Goal: Task Accomplishment & Management: Manage account settings

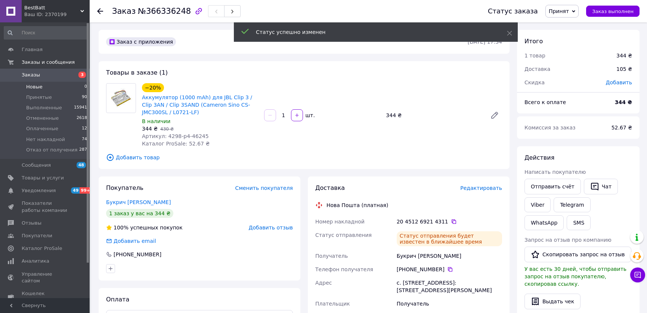
scroll to position [72, 0]
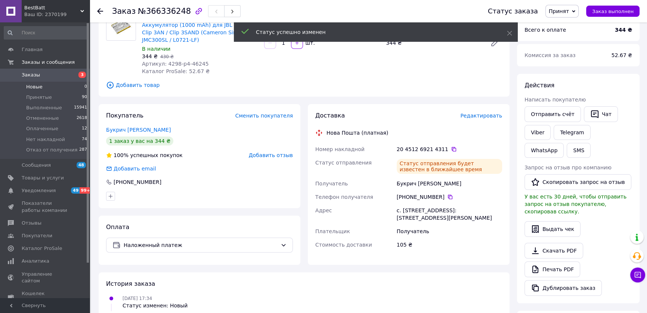
click at [38, 87] on span "Новые" at bounding box center [34, 87] width 16 height 7
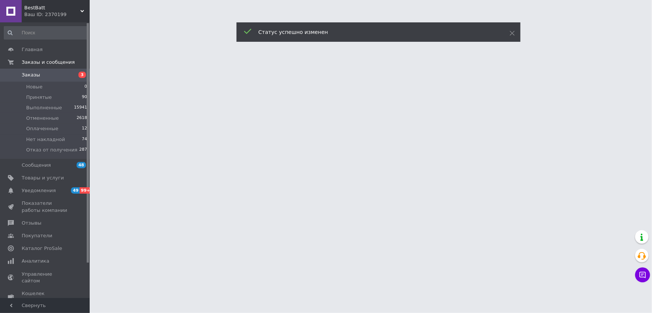
click at [512, 34] on icon at bounding box center [512, 33] width 5 height 5
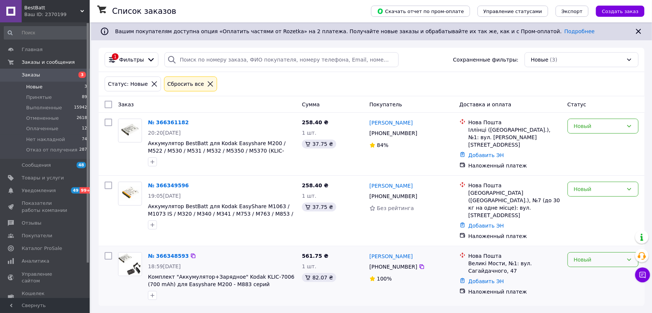
click at [627, 257] on icon at bounding box center [629, 260] width 6 height 6
click at [585, 181] on li "Принят" at bounding box center [603, 182] width 70 height 13
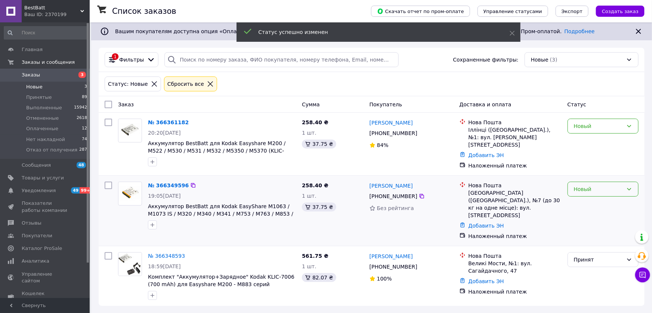
click at [630, 186] on icon at bounding box center [629, 189] width 6 height 6
click at [590, 202] on li "Принят" at bounding box center [603, 201] width 70 height 13
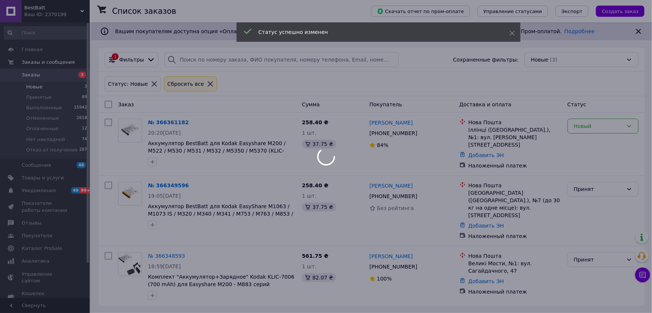
click at [632, 124] on body "BestBatt Ваш ID: 2370199 Сайт BestBatt Кабинет покупателя Проверить состояние с…" at bounding box center [326, 157] width 652 height 314
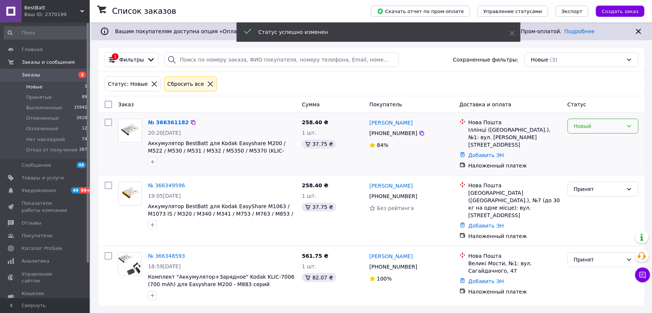
click at [631, 126] on icon at bounding box center [629, 126] width 6 height 6
click at [591, 139] on li "Принят" at bounding box center [603, 141] width 70 height 13
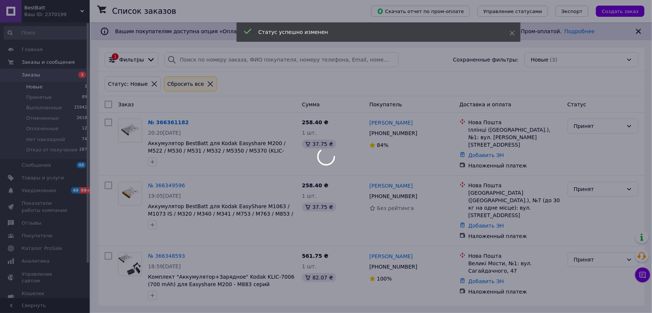
click at [40, 130] on div at bounding box center [326, 156] width 652 height 313
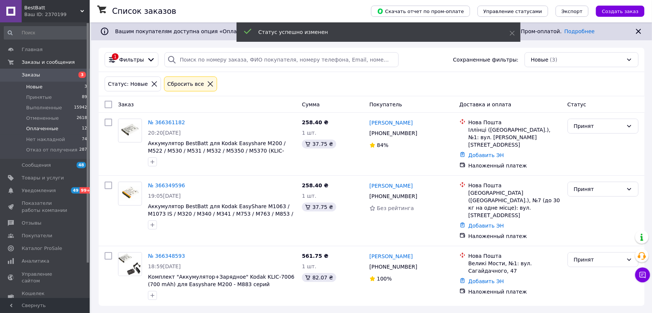
click at [41, 130] on span "Оплаченные" at bounding box center [42, 129] width 32 height 7
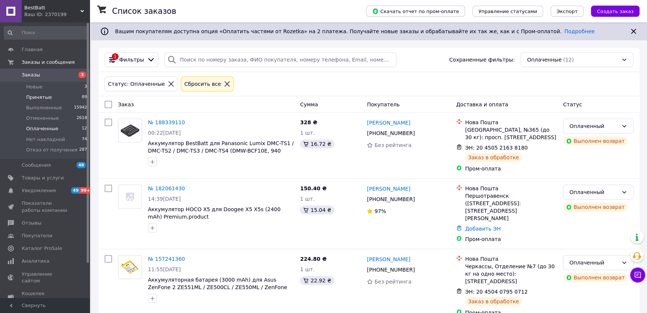
click at [40, 97] on span "Принятые" at bounding box center [39, 97] width 26 height 7
